Goal: Task Accomplishment & Management: Manage account settings

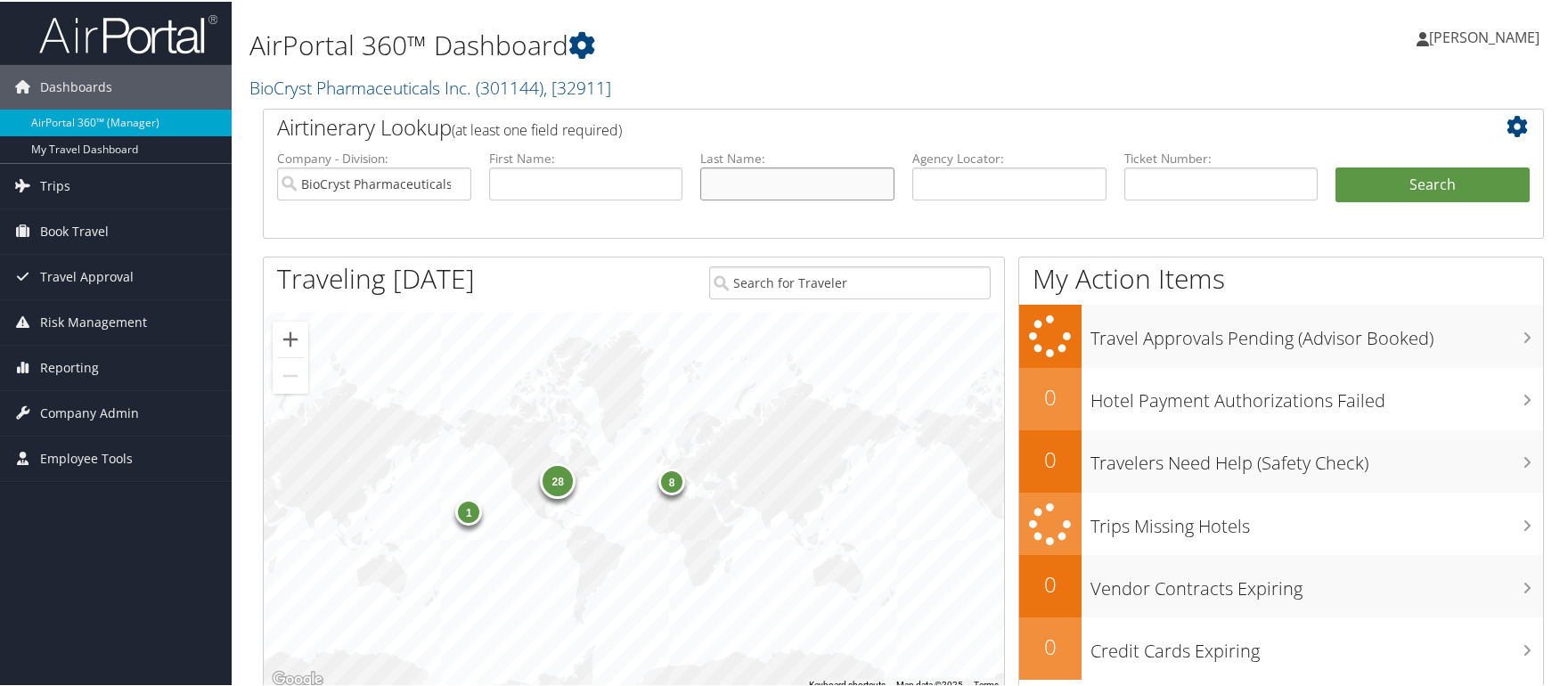
click at [803, 181] on input "text" at bounding box center [797, 181] width 194 height 33
type input "ghias"
click at [1335, 165] on button "Search" at bounding box center [1432, 182] width 194 height 35
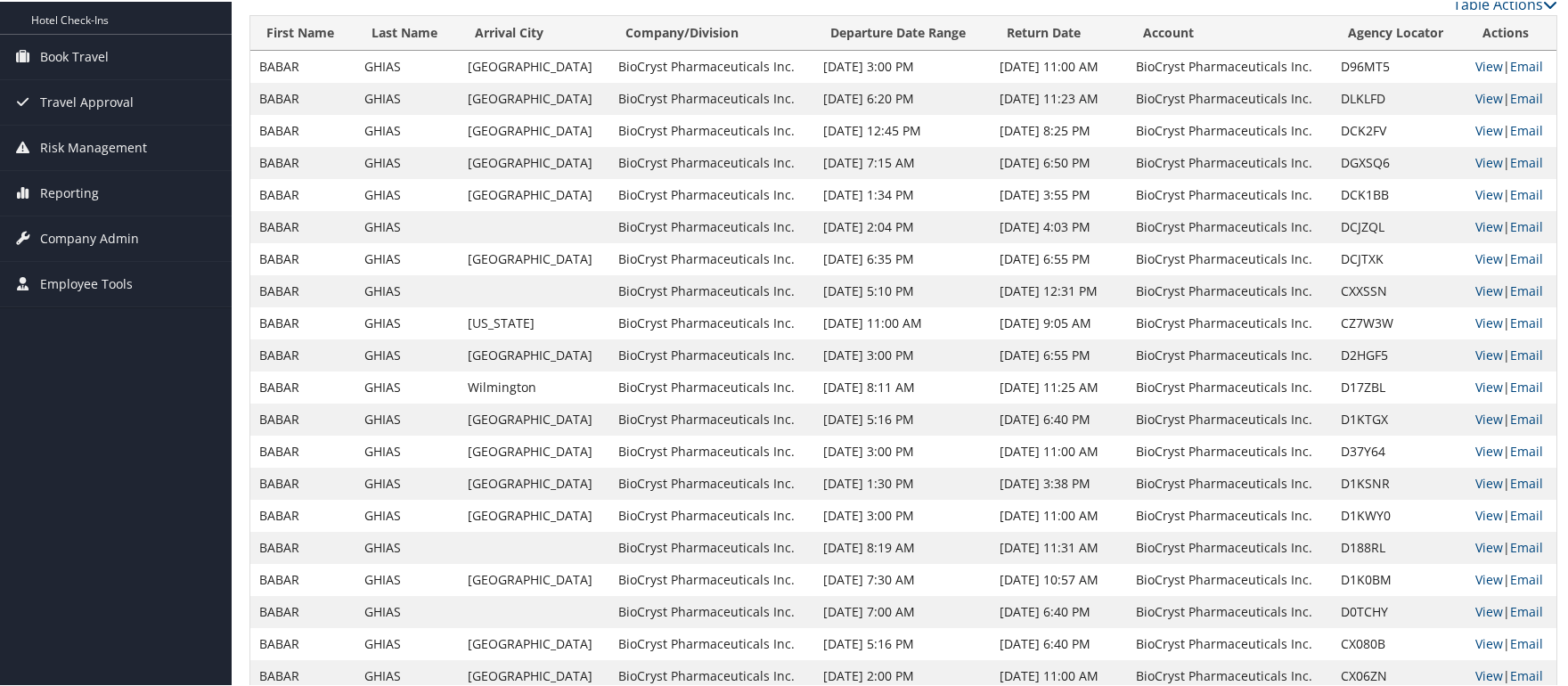
scroll to position [216, 0]
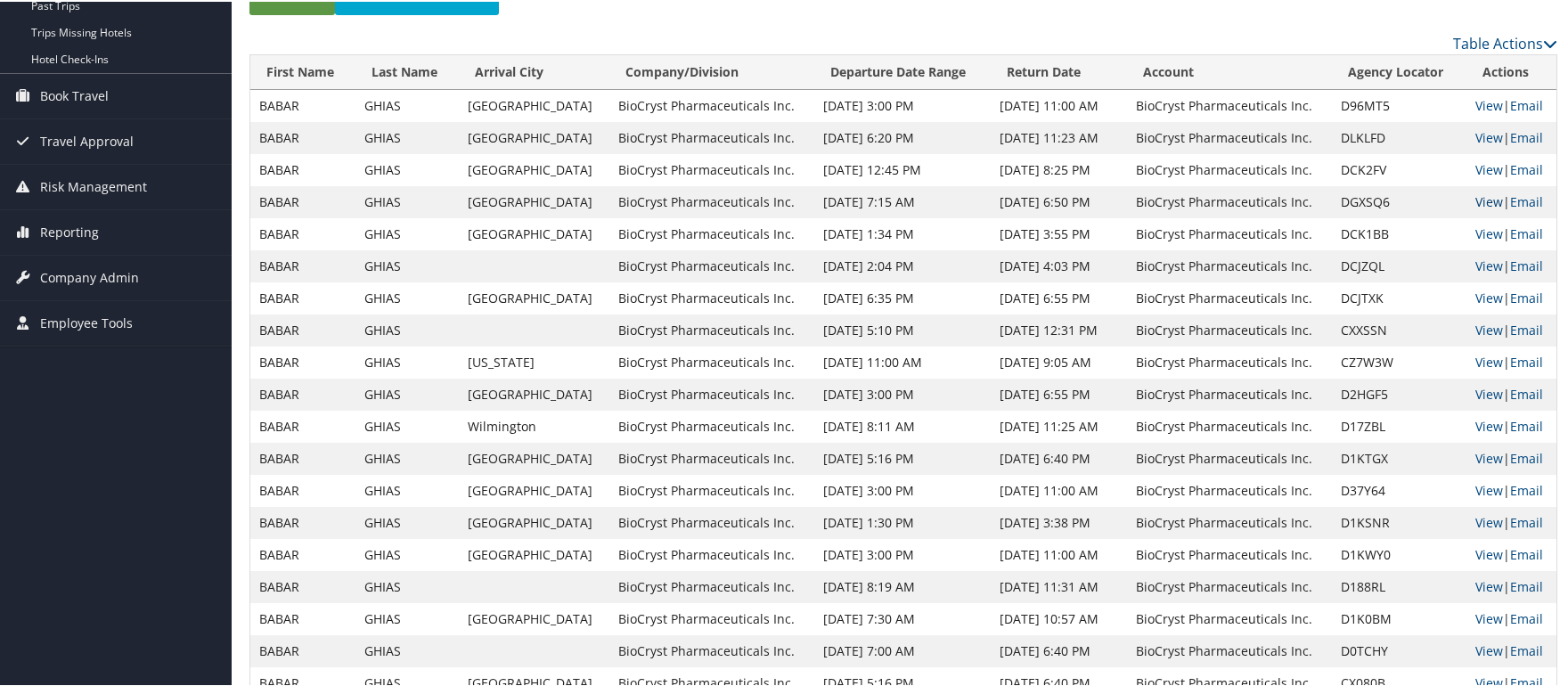
click at [1478, 200] on link "View" at bounding box center [1488, 200] width 28 height 17
click at [1481, 164] on link "View" at bounding box center [1488, 168] width 28 height 17
click at [1475, 135] on link "View" at bounding box center [1488, 136] width 28 height 17
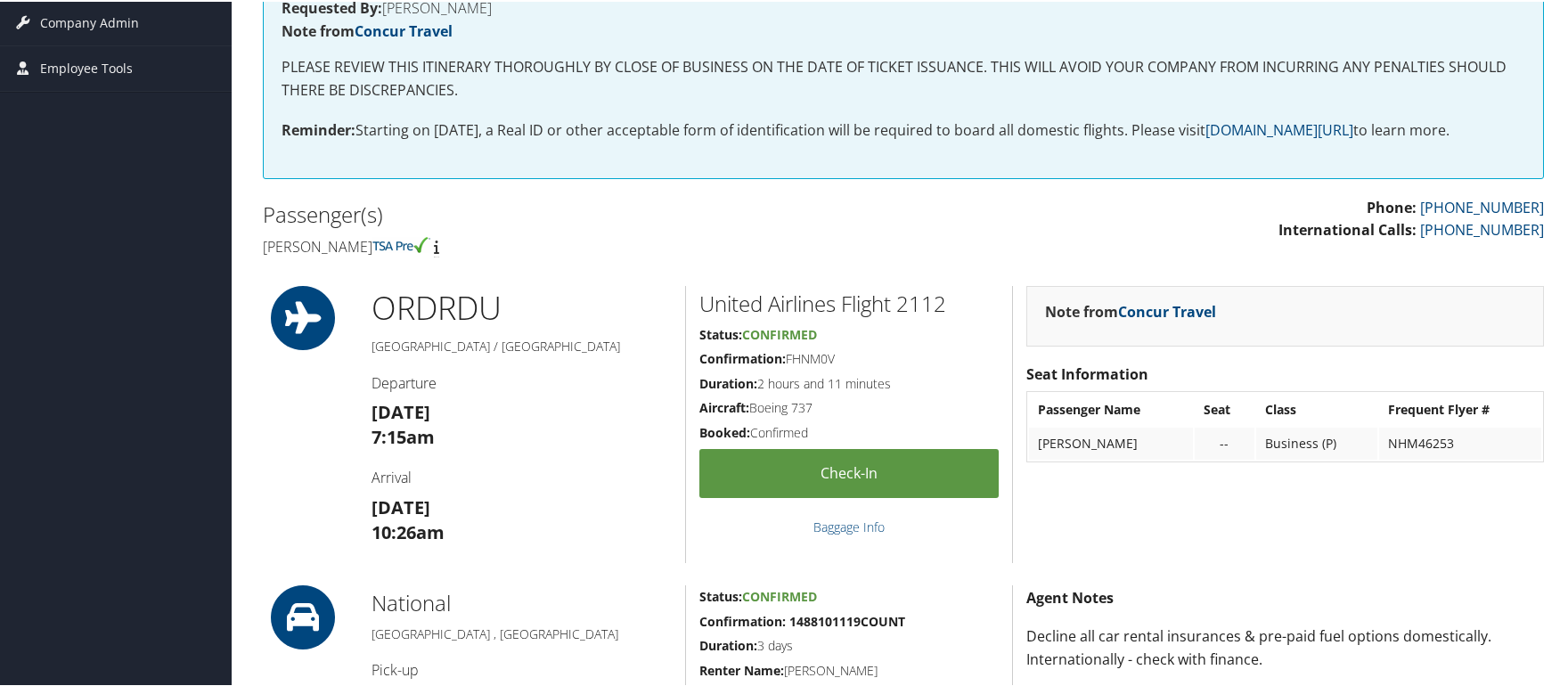
scroll to position [89, 0]
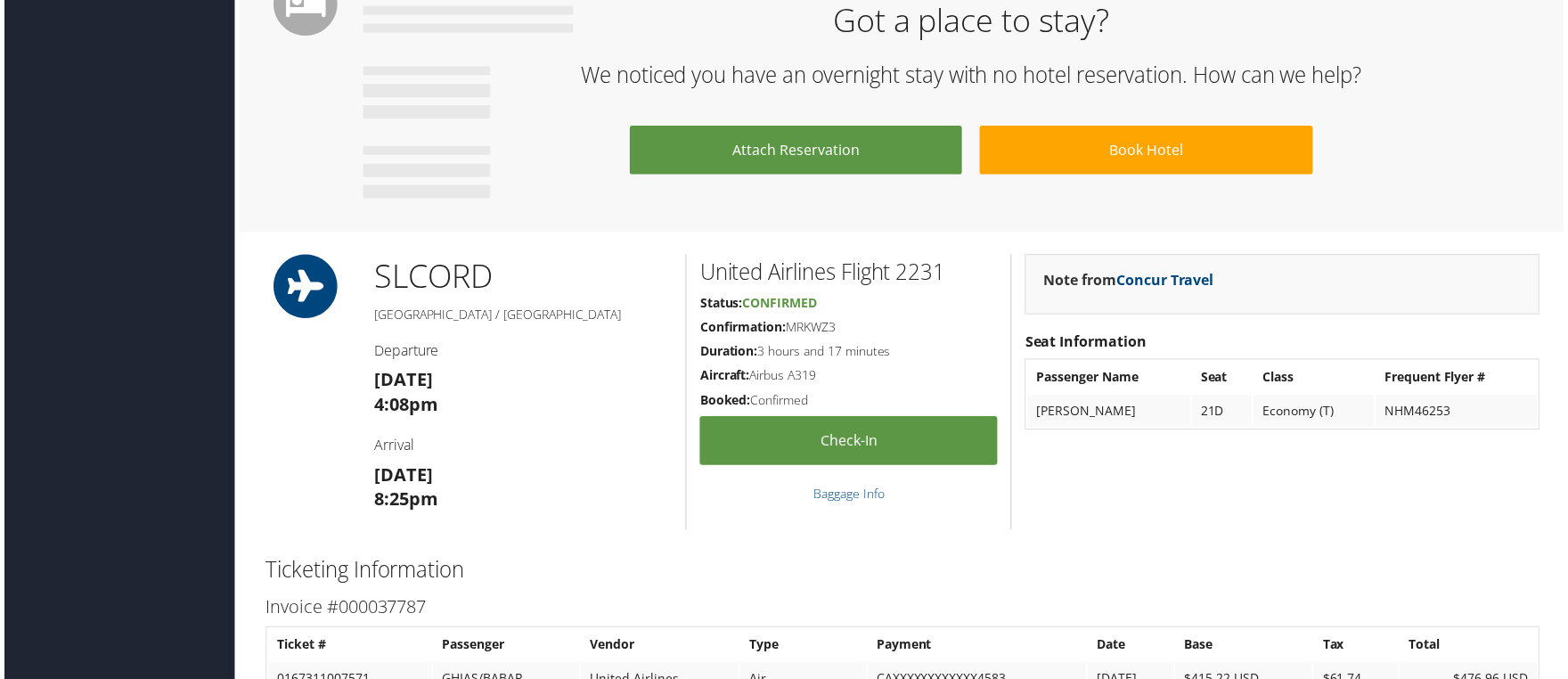
scroll to position [980, 0]
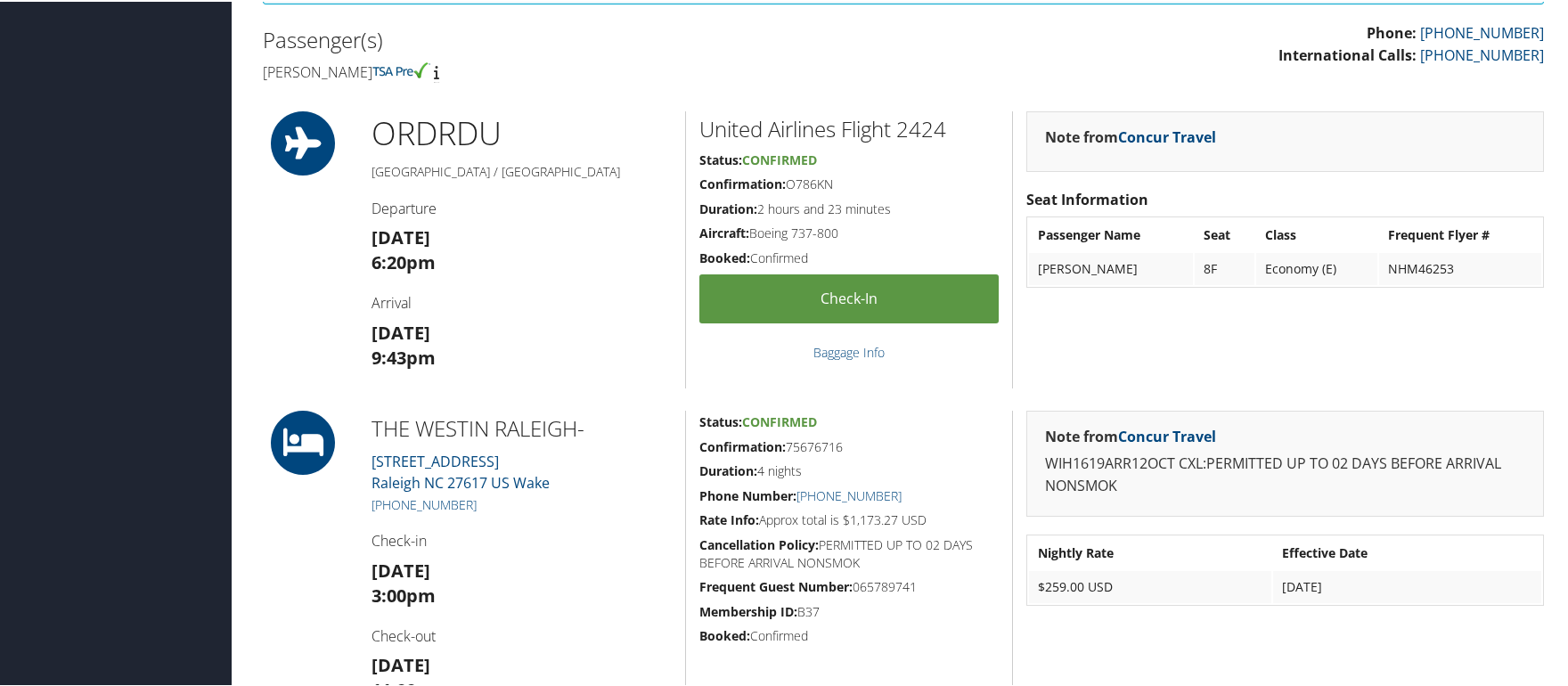
scroll to position [351, 0]
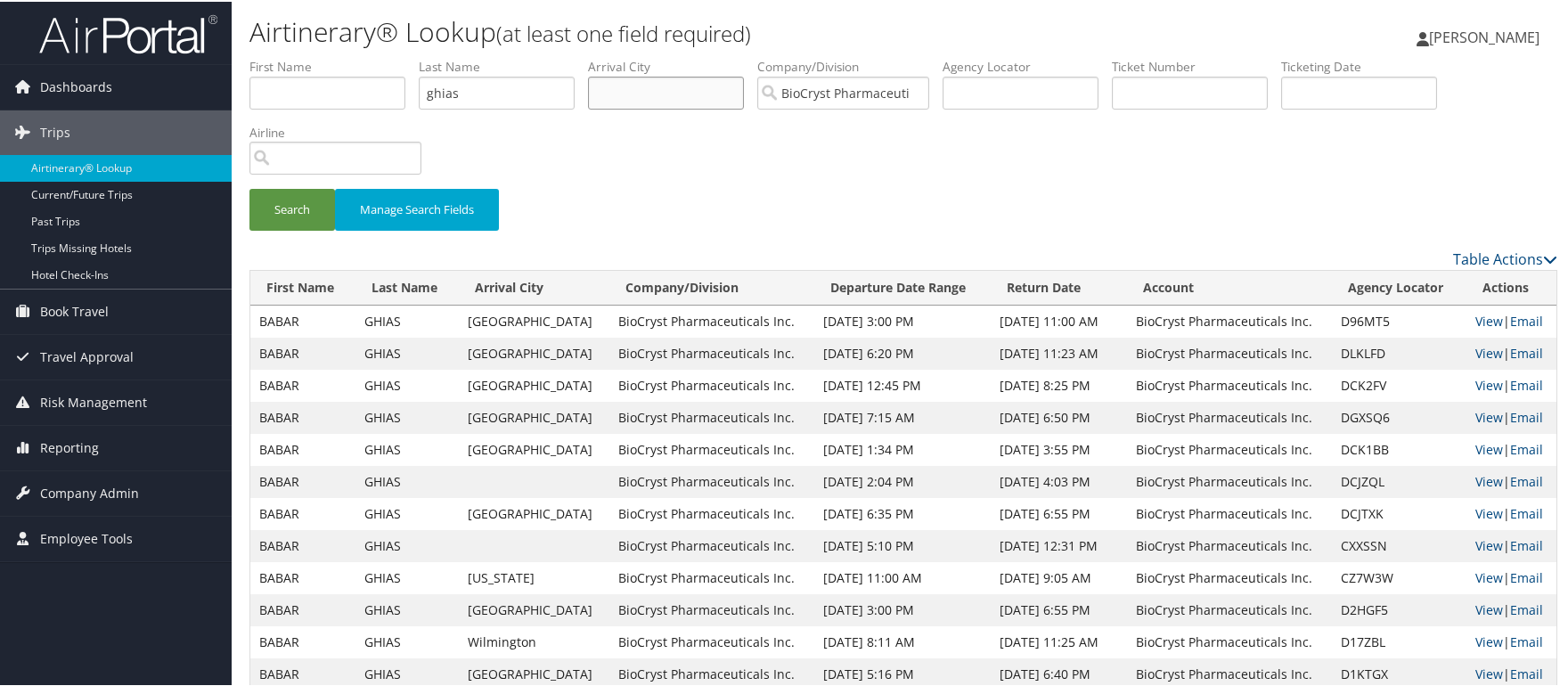
click at [711, 92] on input "text" at bounding box center [666, 91] width 156 height 33
drag, startPoint x: 507, startPoint y: 99, endPoint x: 350, endPoint y: 95, distance: 157.1
click at [350, 56] on ul "First Name Last Name ghias Departure City Arrival City Company/Division BioCrys…" at bounding box center [903, 56] width 1308 height 0
type input "angelini"
click at [249, 187] on button "Search" at bounding box center [292, 208] width 86 height 42
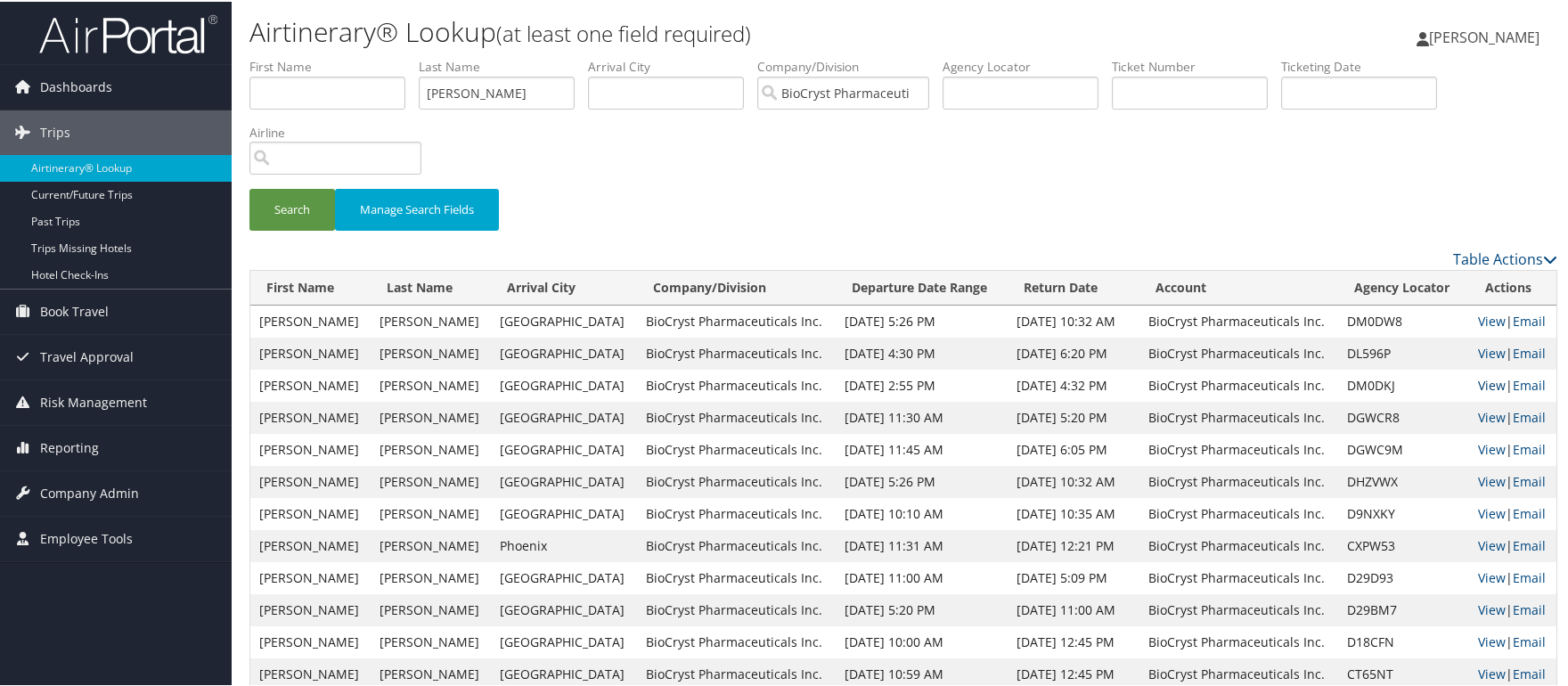
click at [1478, 387] on link "View" at bounding box center [1491, 384] width 28 height 17
click at [1478, 353] on link "View" at bounding box center [1491, 352] width 28 height 17
click at [69, 443] on span "Reporting" at bounding box center [69, 446] width 59 height 45
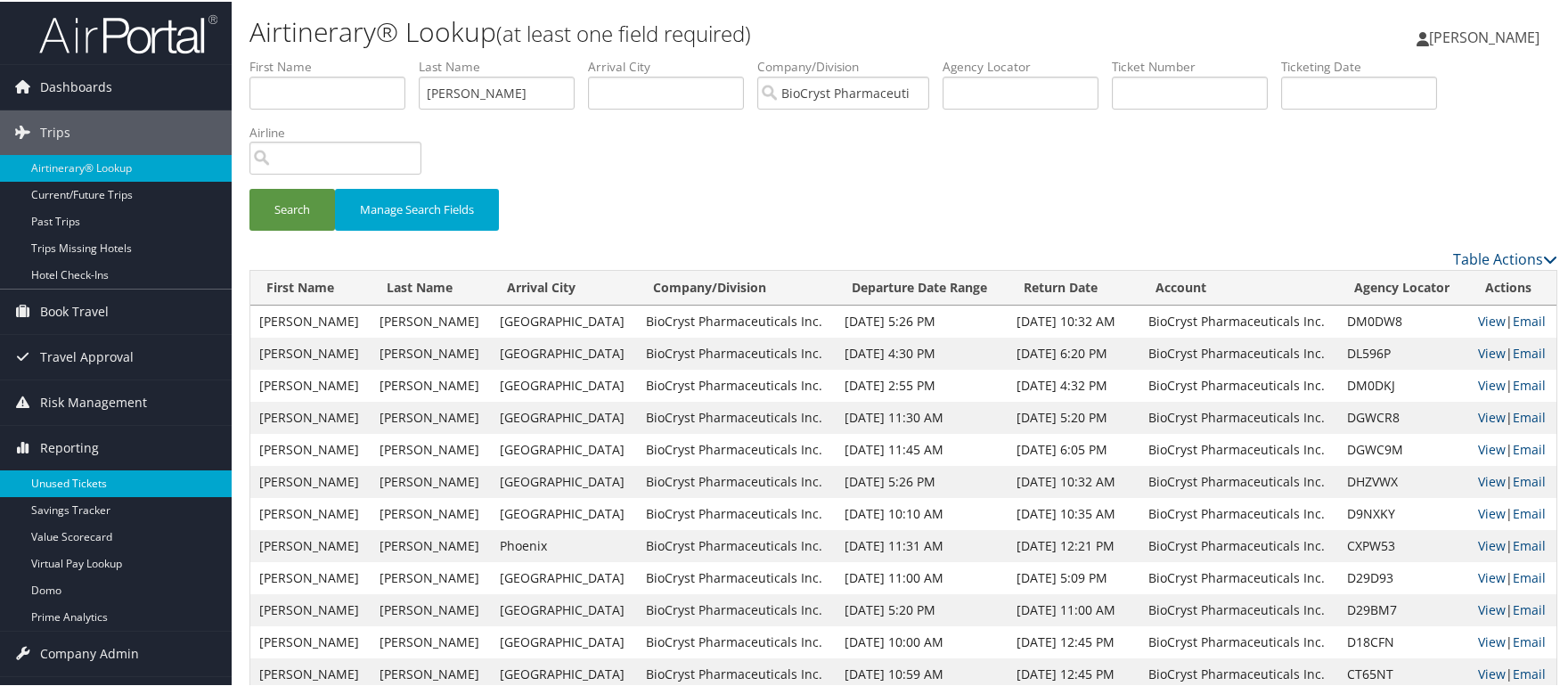
click at [70, 475] on link "Unused Tickets" at bounding box center [116, 482] width 232 height 27
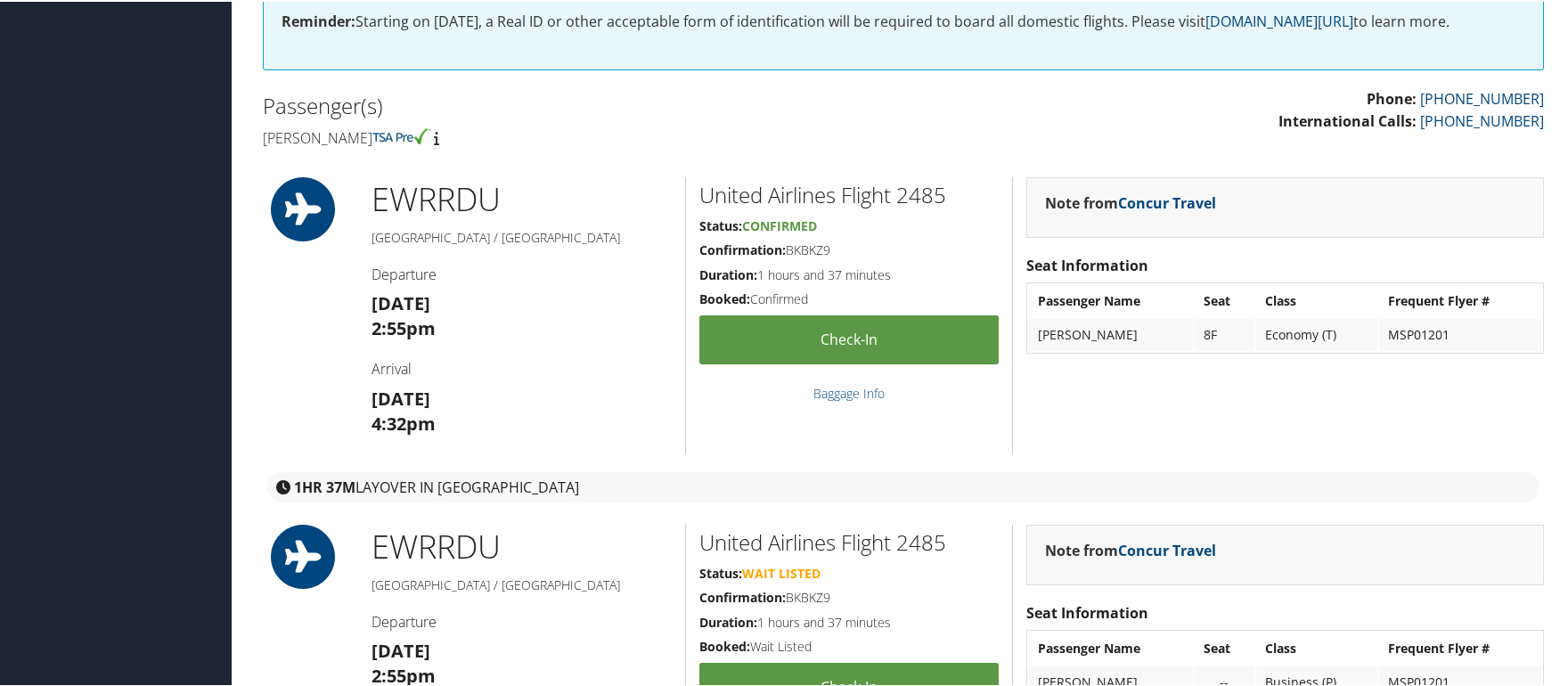
scroll to position [178, 0]
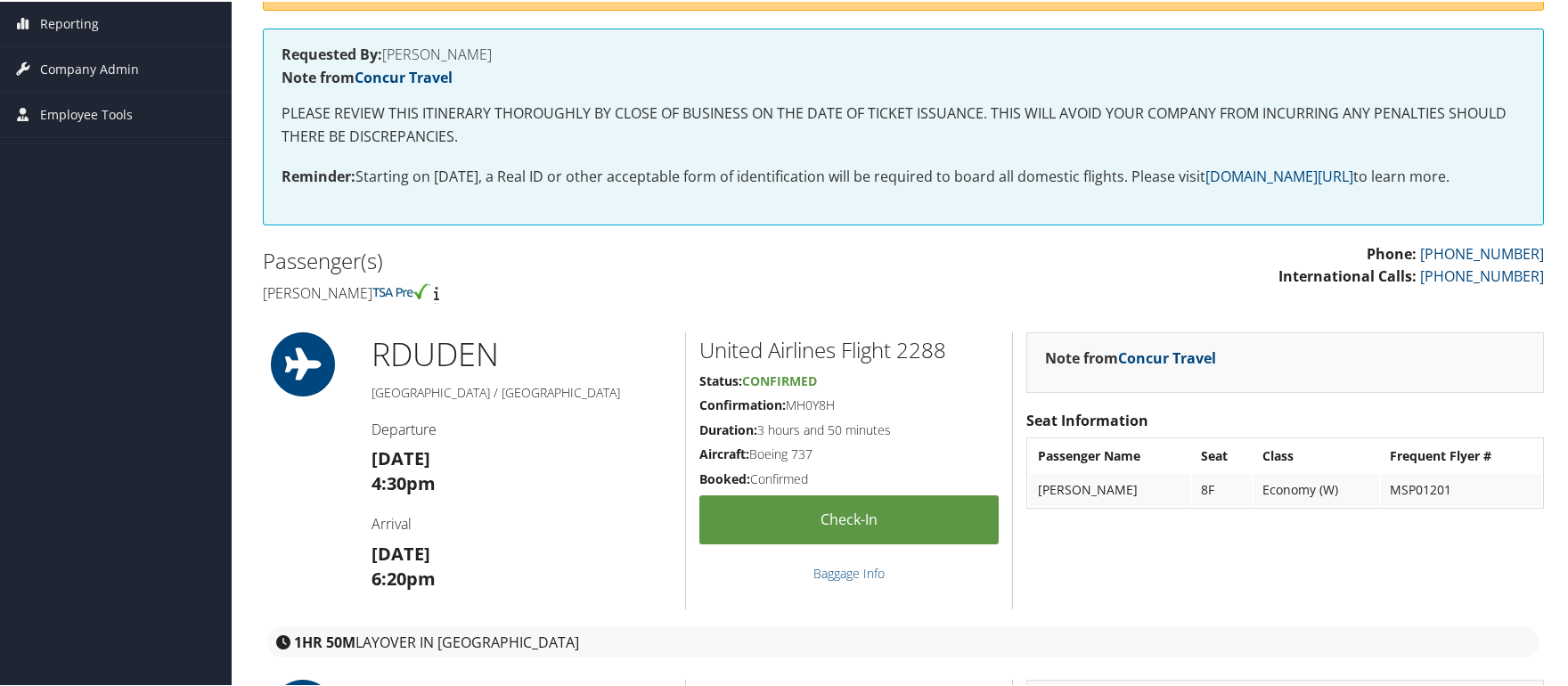
scroll to position [267, 0]
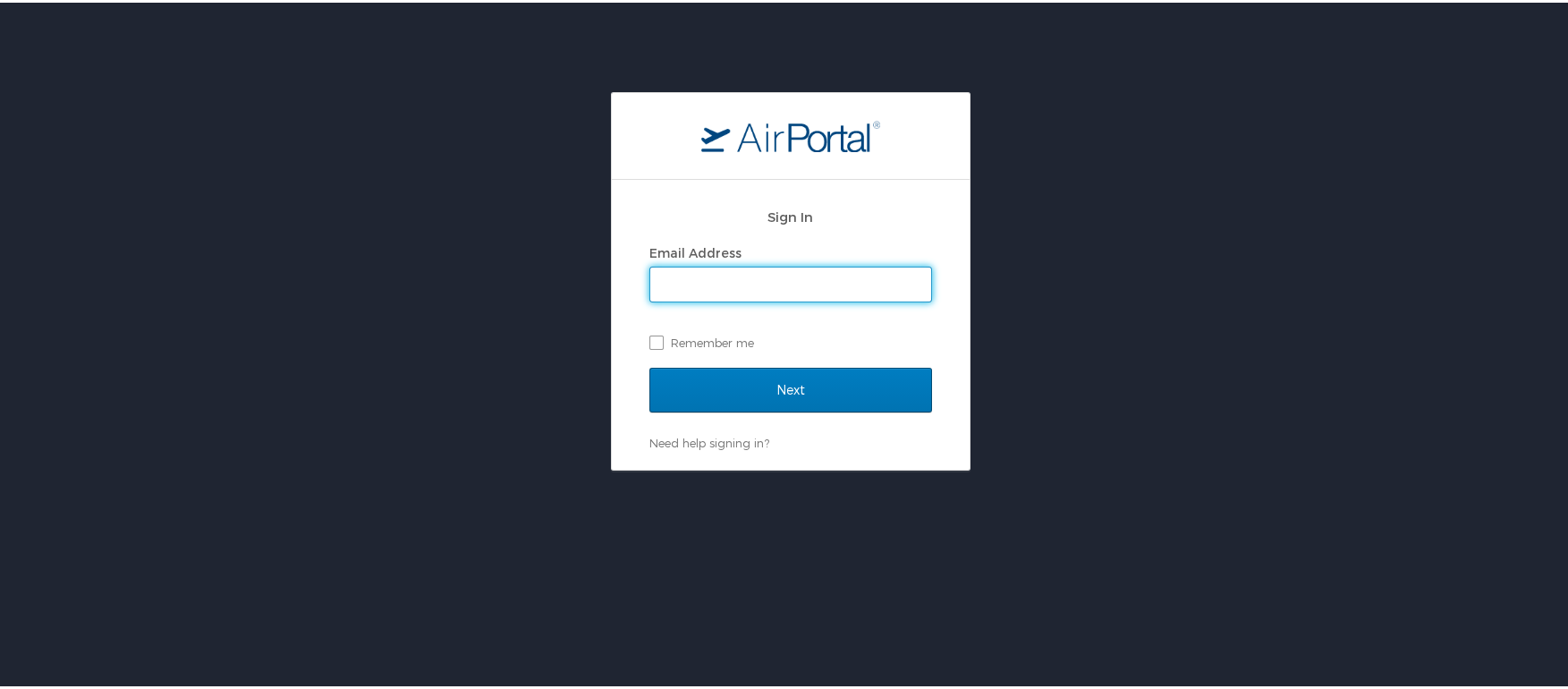
type input "[PERSON_NAME][EMAIL_ADDRESS][DOMAIN_NAME]"
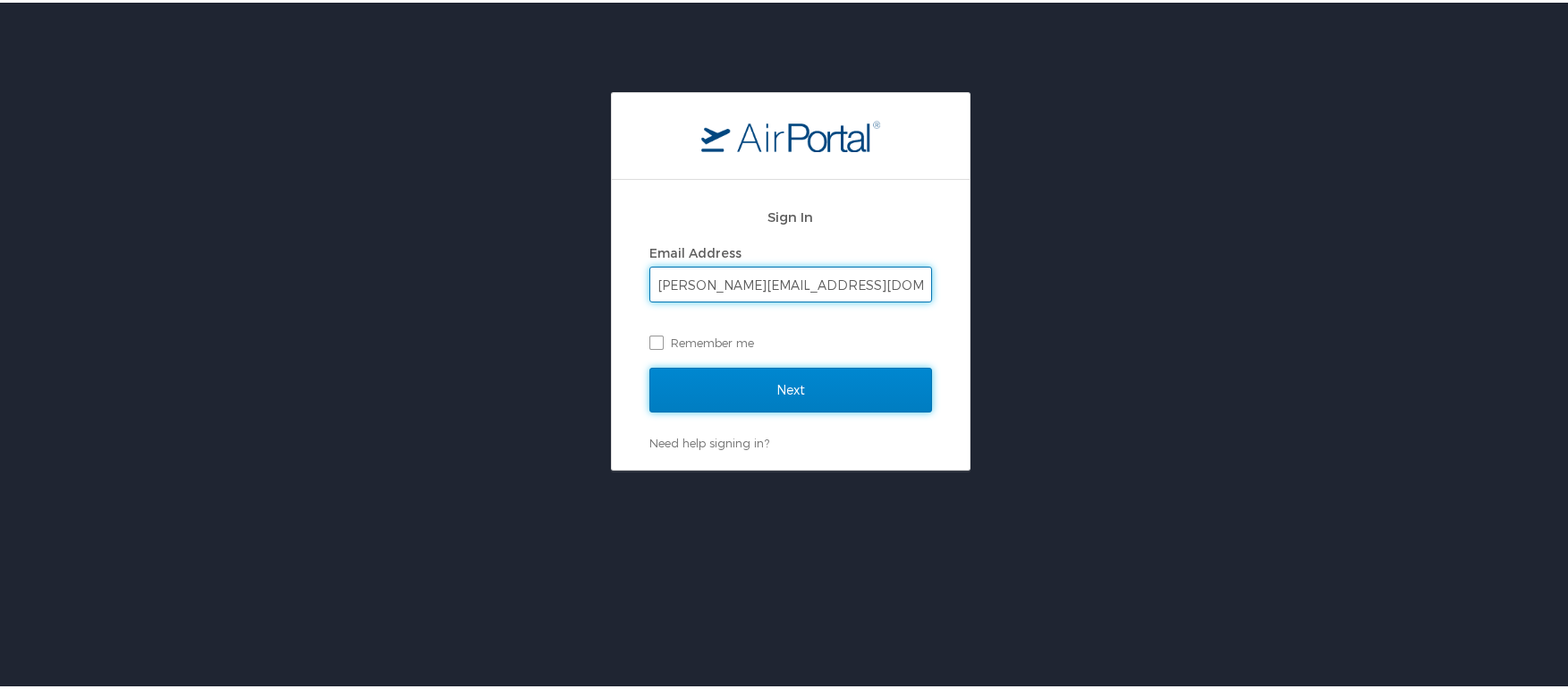
click at [705, 384] on input "Next" at bounding box center [790, 386] width 282 height 45
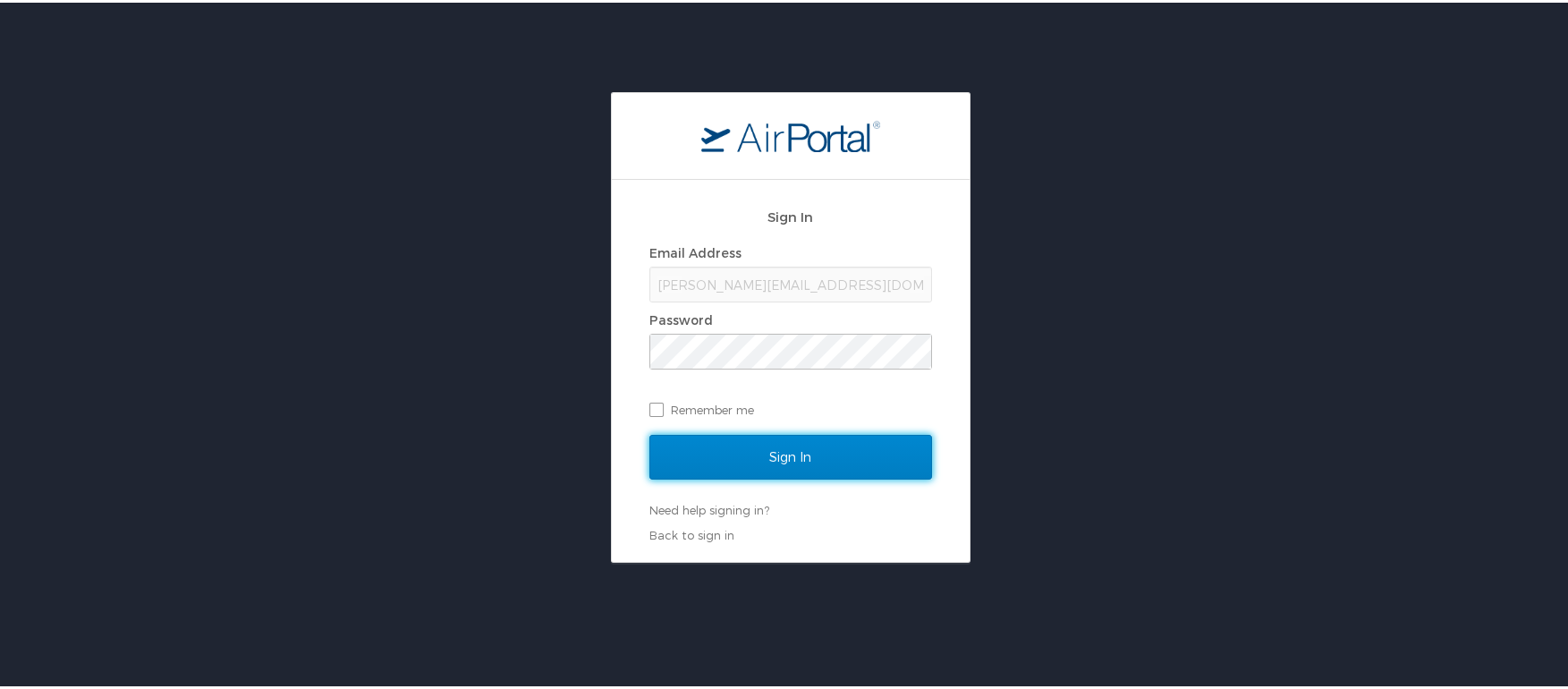
click at [748, 445] on input "Sign In" at bounding box center [790, 454] width 282 height 45
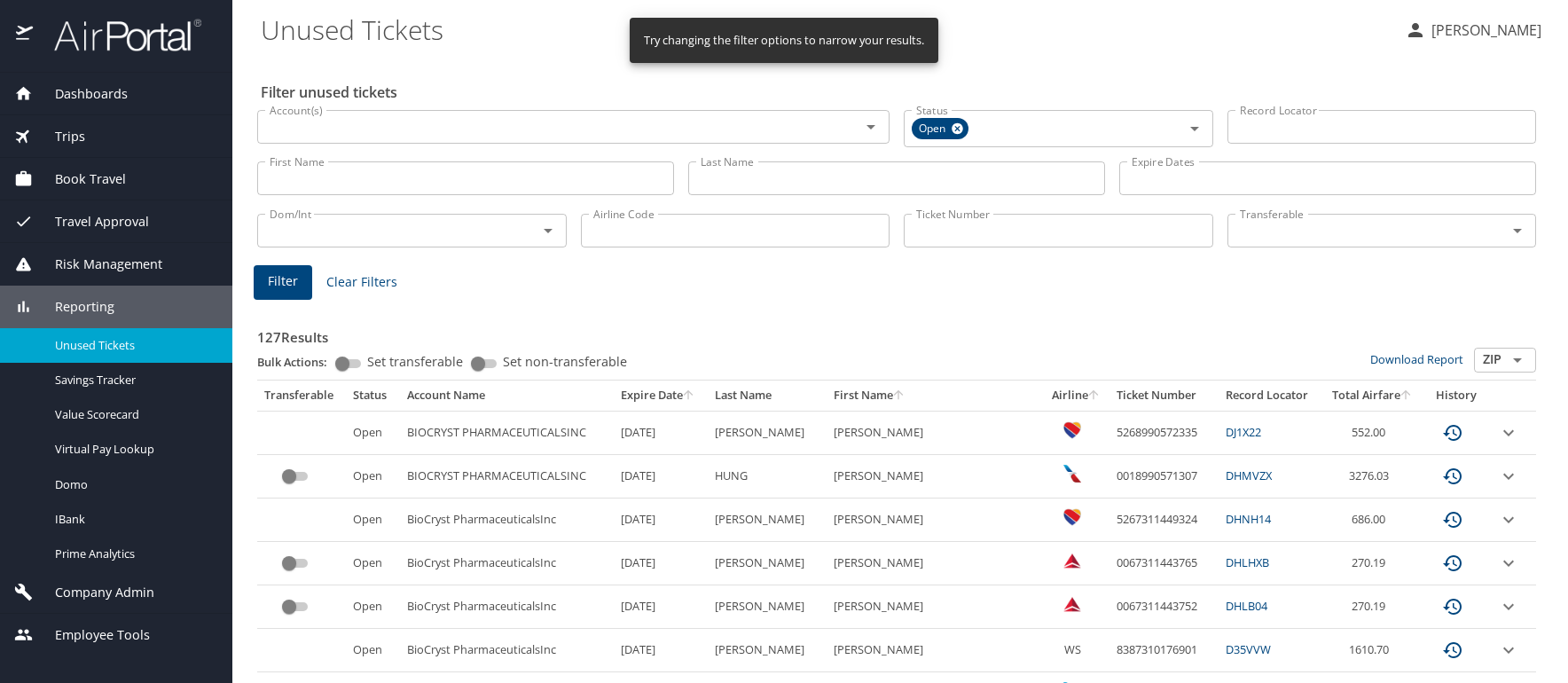
click at [1089, 394] on icon "sort" at bounding box center [1094, 394] width 9 height 9
click at [1043, 398] on th "Airline" at bounding box center [1076, 395] width 67 height 30
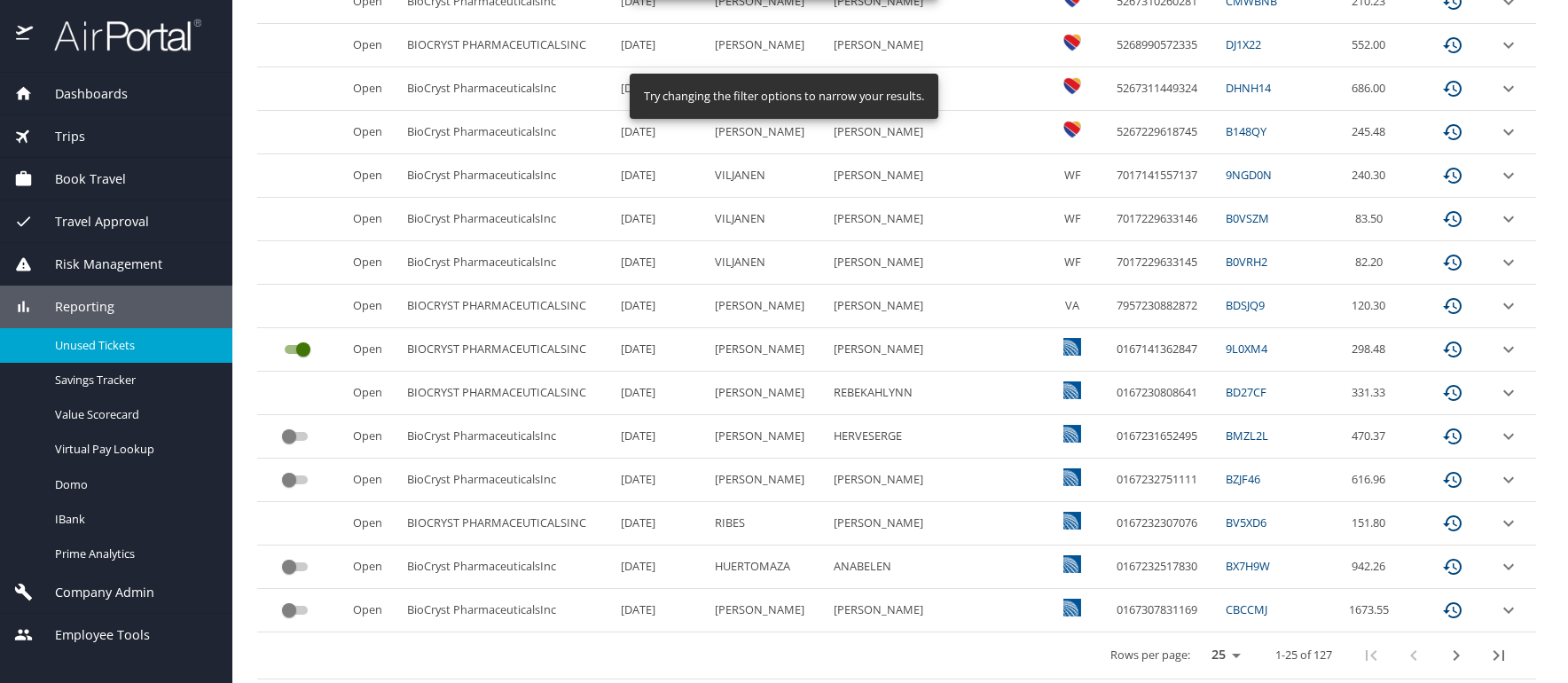
scroll to position [868, 0]
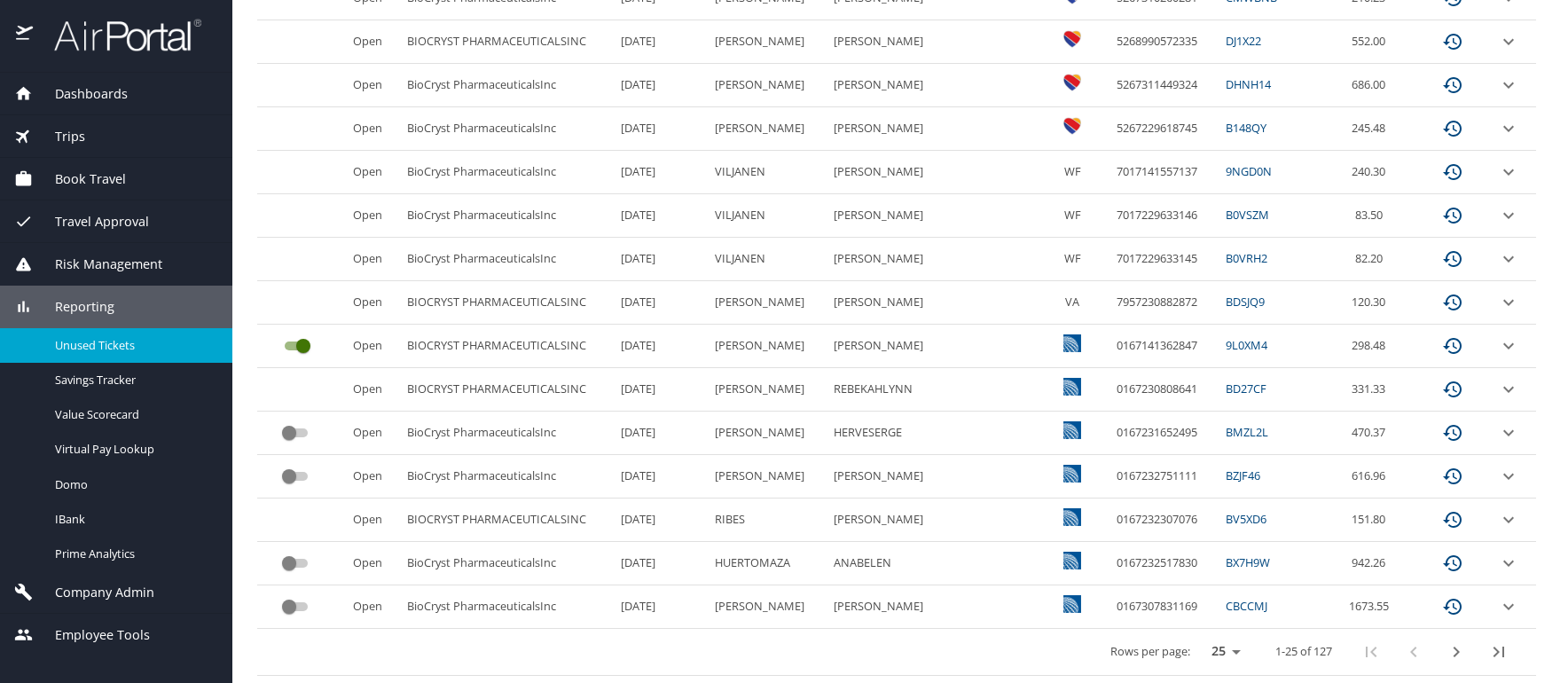
click at [1214, 652] on select "25 50 100" at bounding box center [1222, 652] width 49 height 26
select select "100"
click at [1197, 639] on select "25 50 100" at bounding box center [1222, 652] width 49 height 26
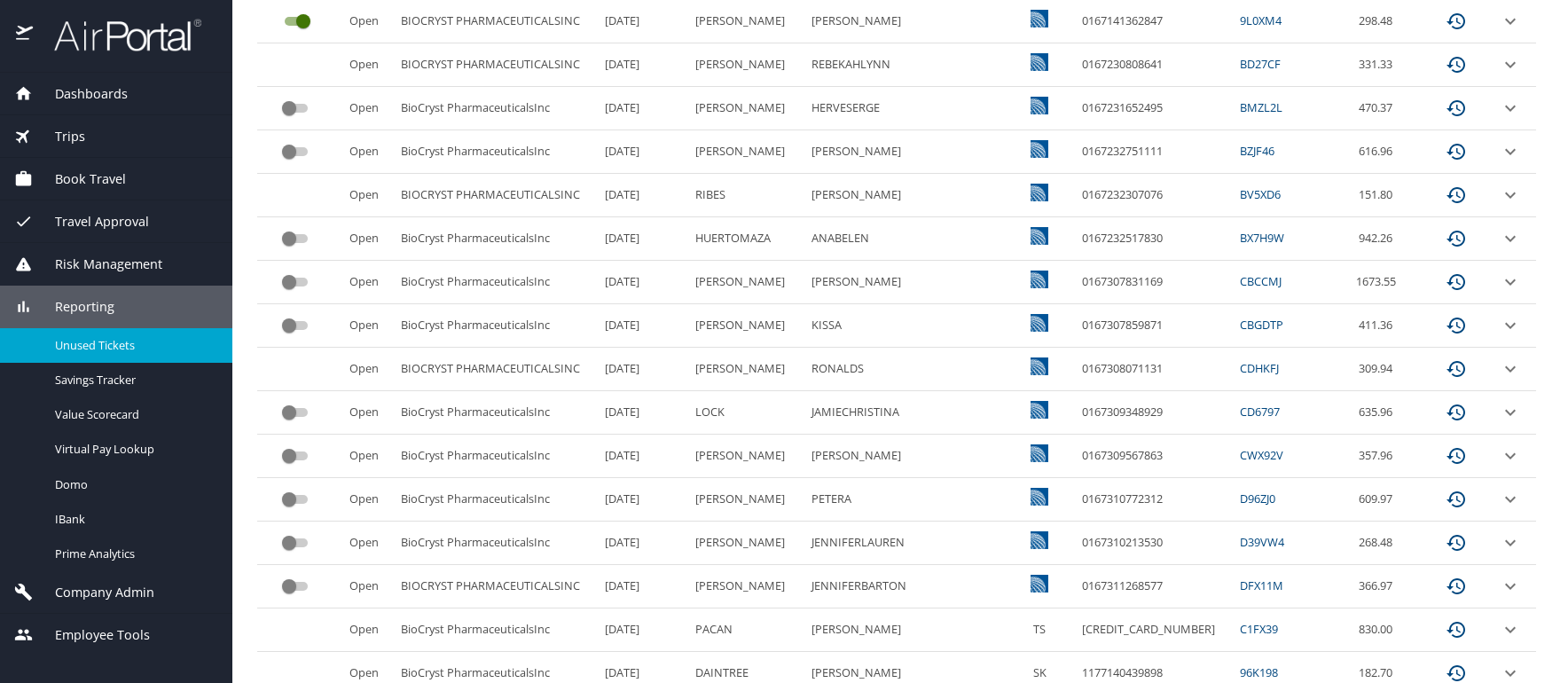
scroll to position [1223, 0]
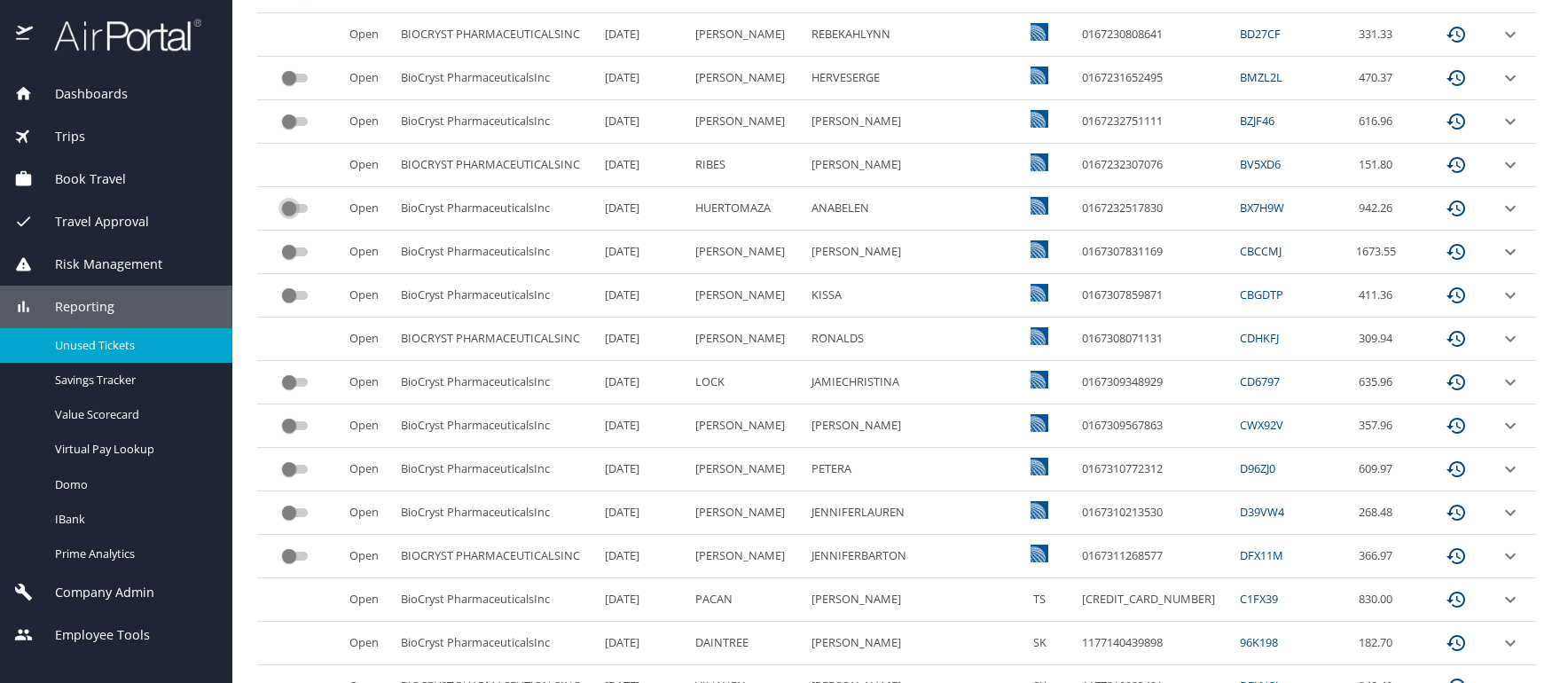
click at [304, 205] on input "custom pagination table" at bounding box center [289, 208] width 63 height 21
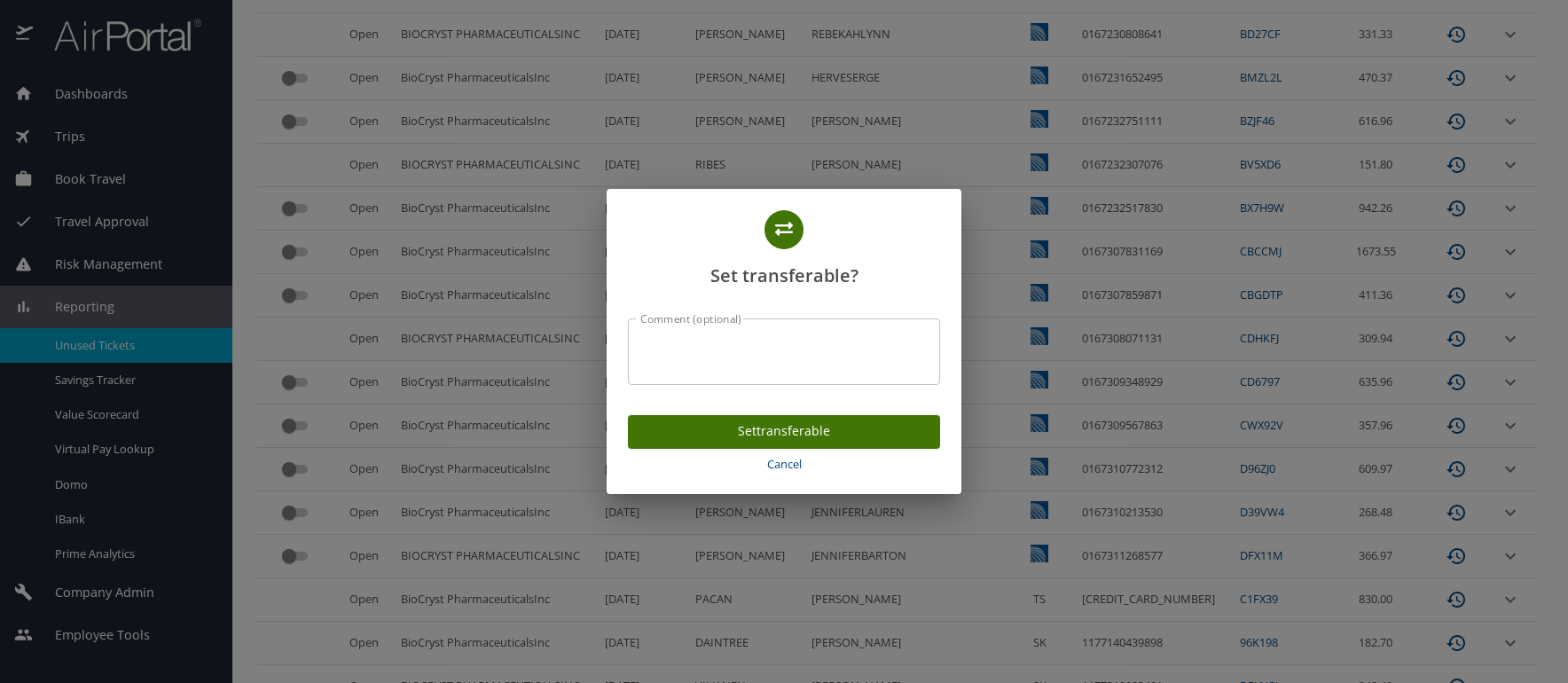
click at [786, 470] on span "Cancel" at bounding box center [784, 464] width 298 height 21
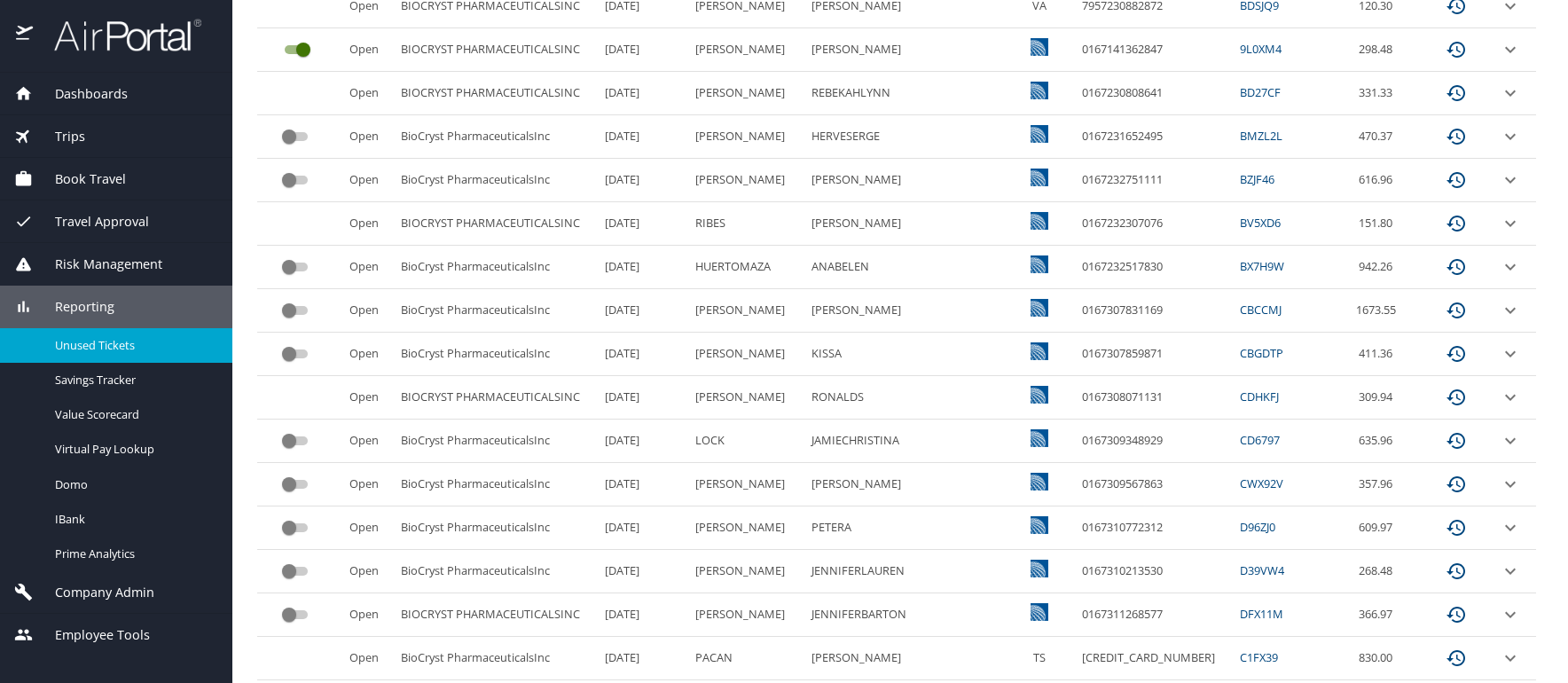
scroll to position [1135, 0]
